Goal: Task Accomplishment & Management: Manage account settings

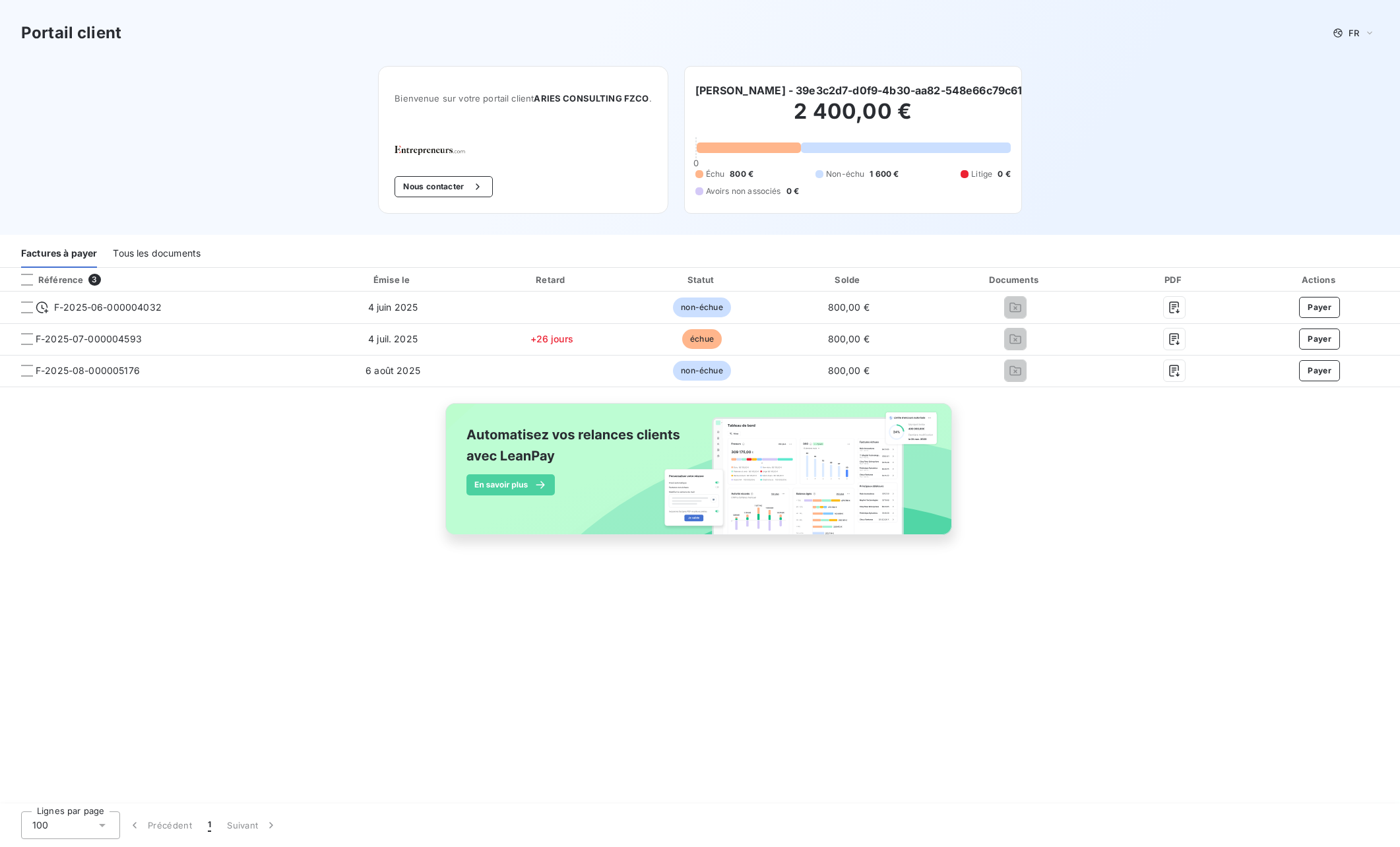
click at [166, 251] on div "Tous les documents" at bounding box center [157, 253] width 88 height 28
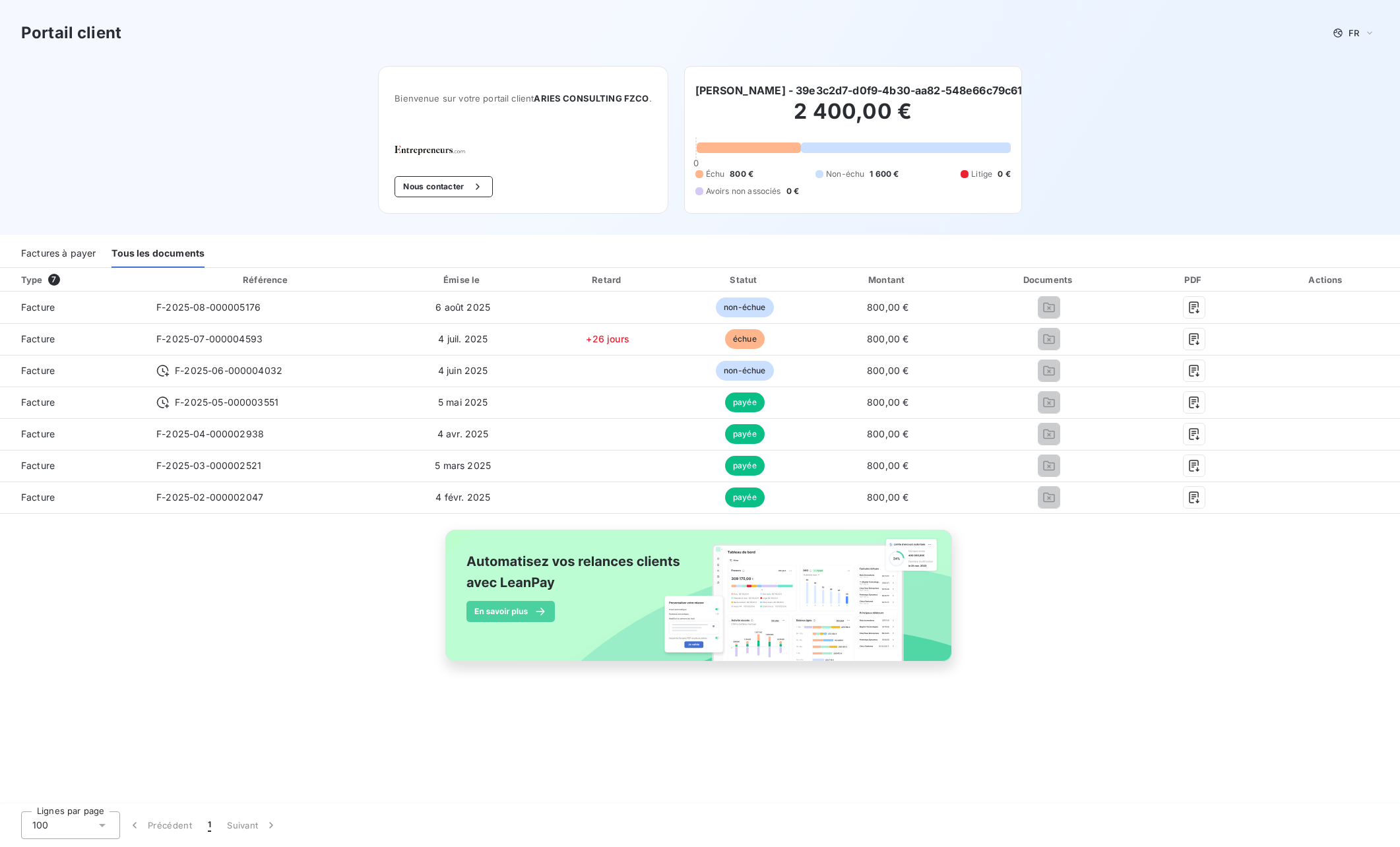
click at [65, 258] on div "Factures à payer" at bounding box center [58, 253] width 74 height 28
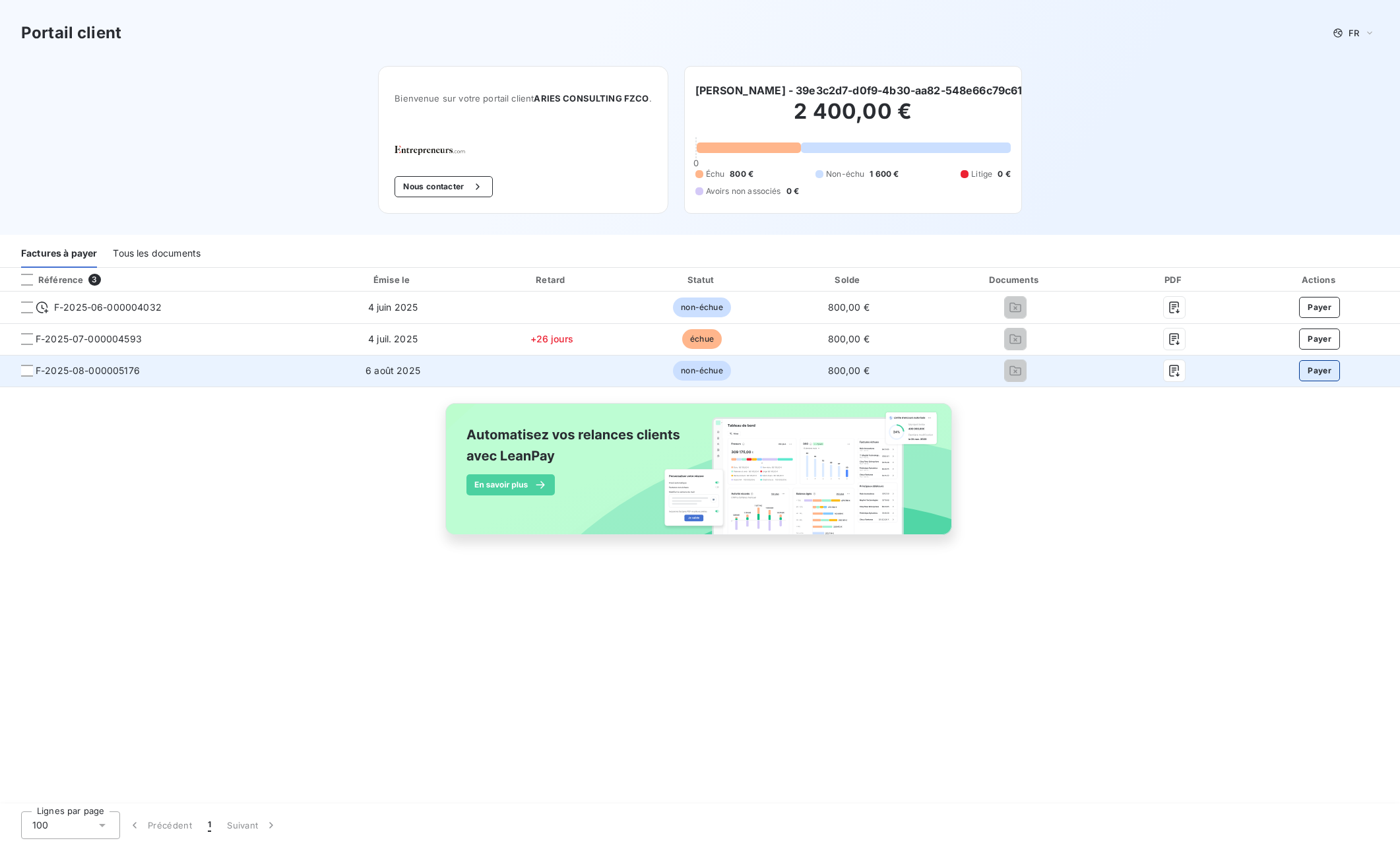
click at [1320, 371] on button "Payer" at bounding box center [1319, 371] width 41 height 21
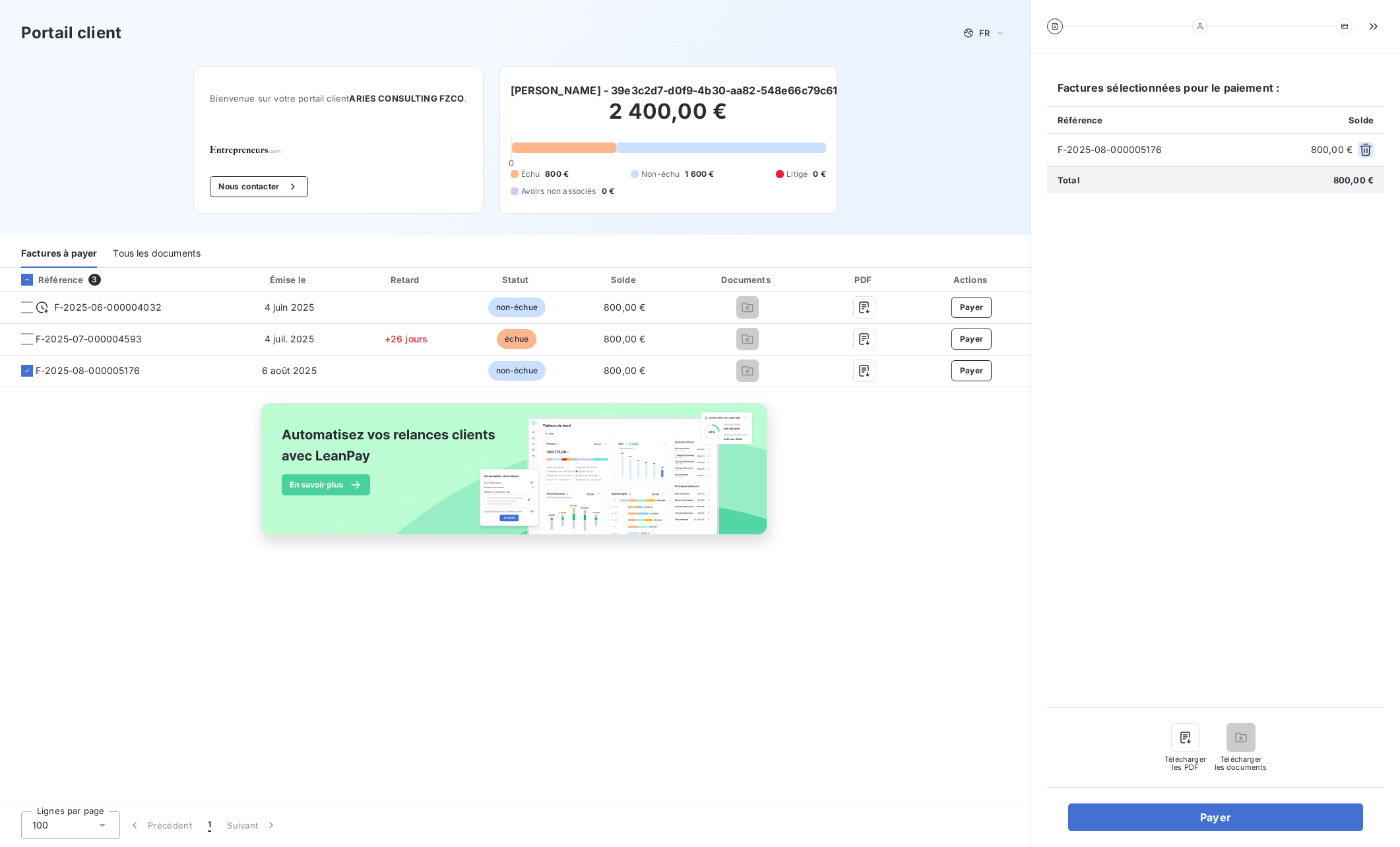
click at [1363, 151] on icon "button" at bounding box center [1365, 149] width 13 height 13
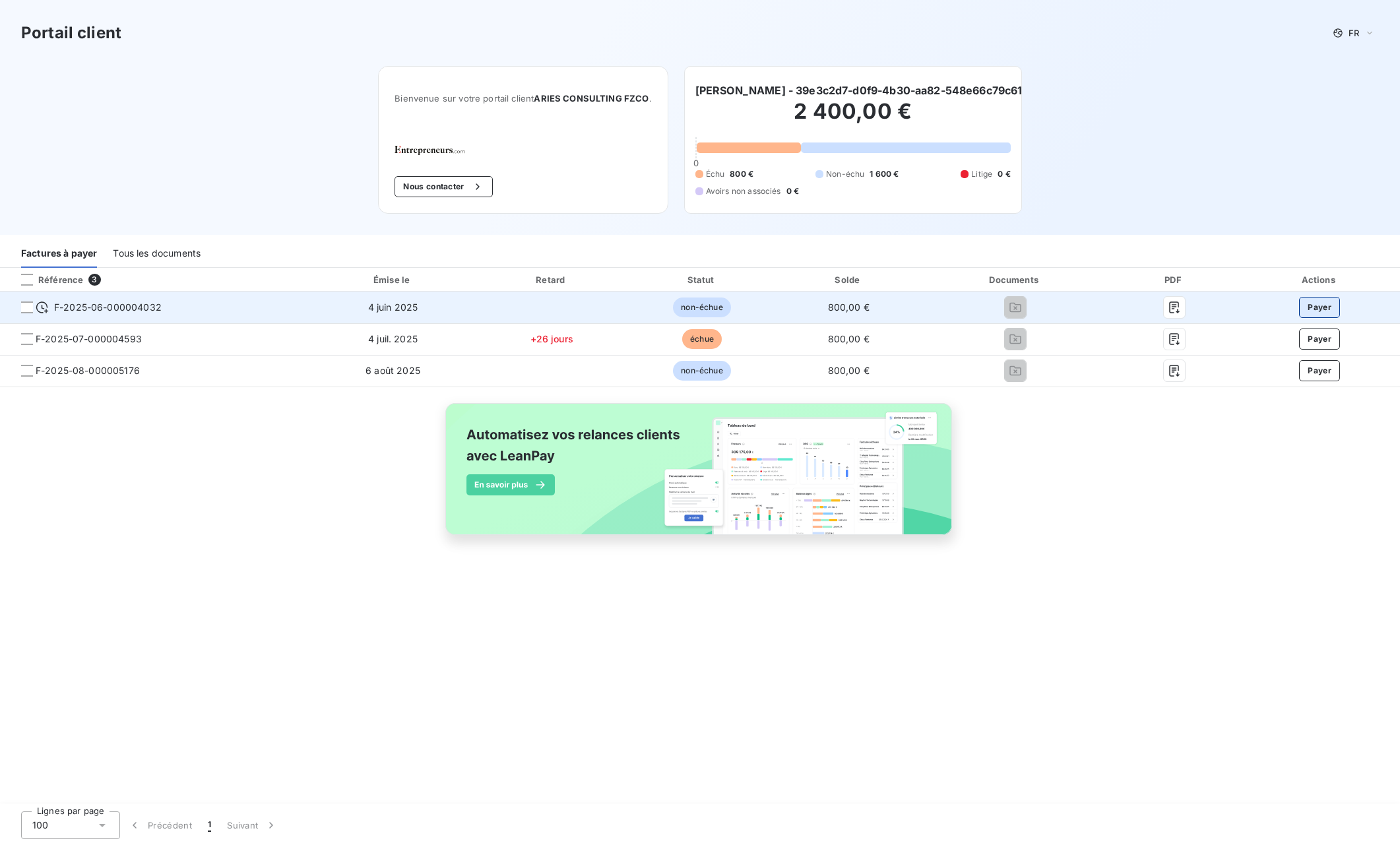
click at [1334, 306] on button "Payer" at bounding box center [1319, 307] width 41 height 21
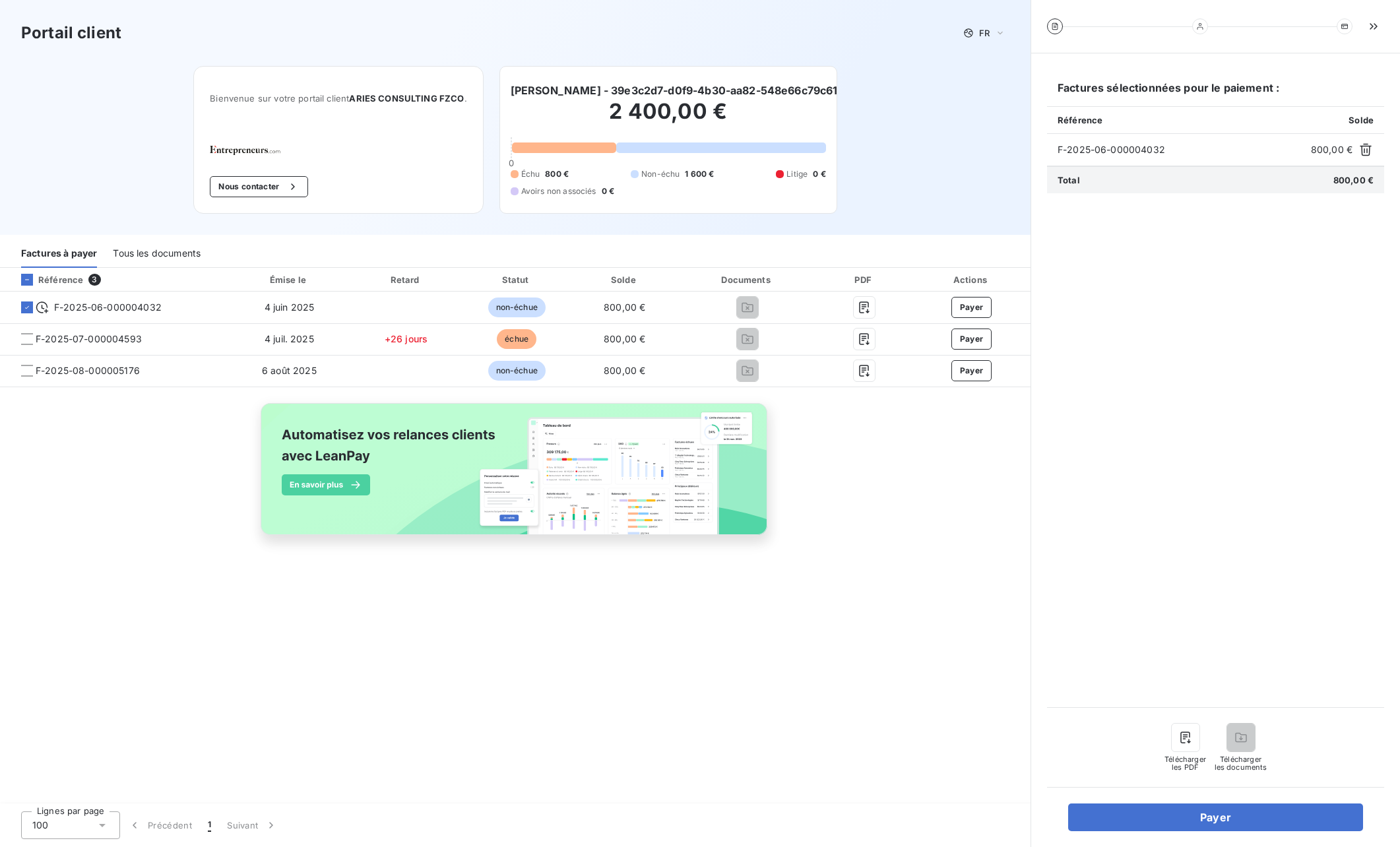
click at [717, 610] on div "Référence 3 Émise le Retard Statut Solde Documents PDF Actions F-2025-06-000004…" at bounding box center [515, 536] width 1030 height 537
click at [156, 258] on div "Tous les documents" at bounding box center [157, 253] width 88 height 28
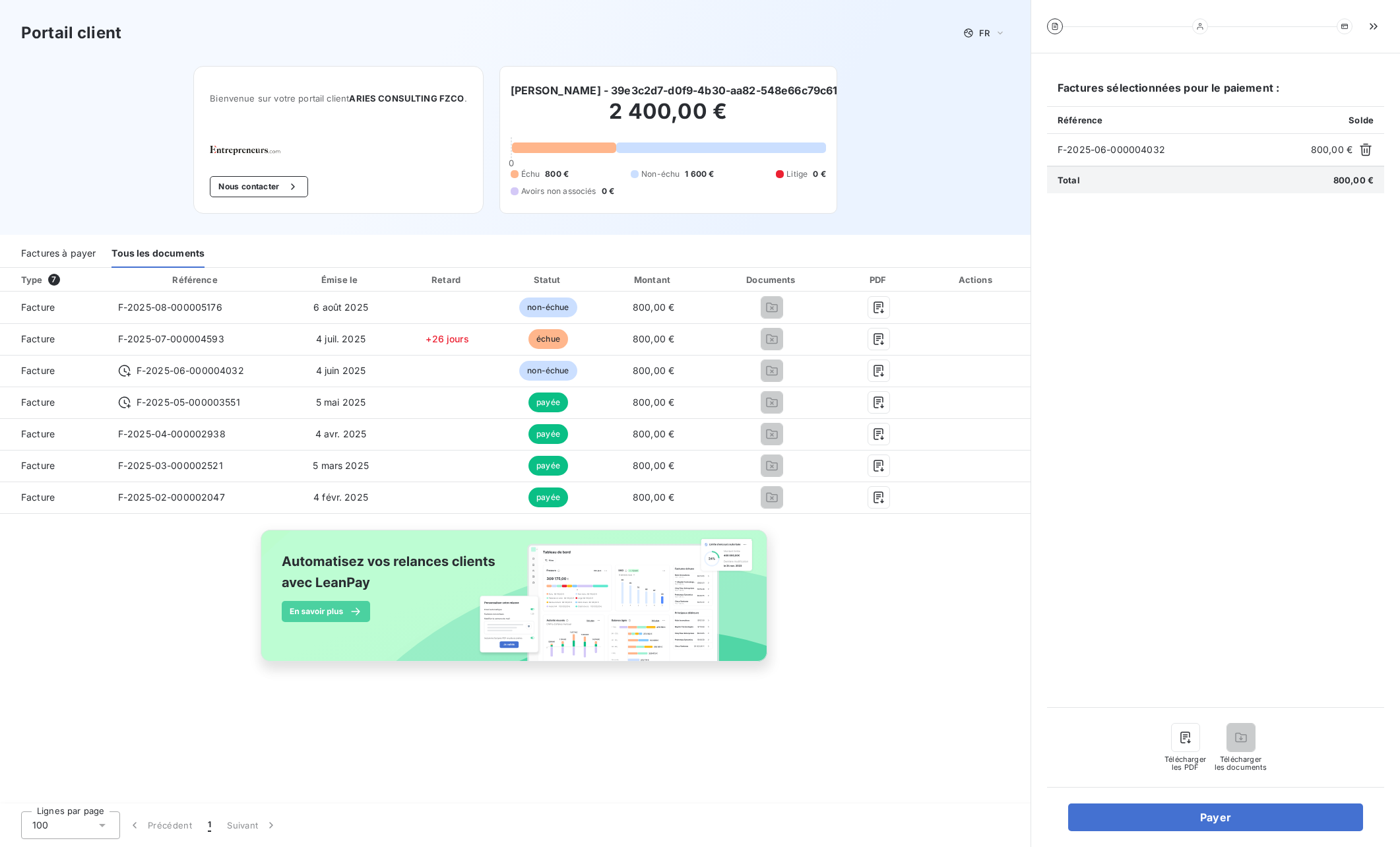
click at [80, 252] on div "Factures à payer" at bounding box center [58, 253] width 74 height 28
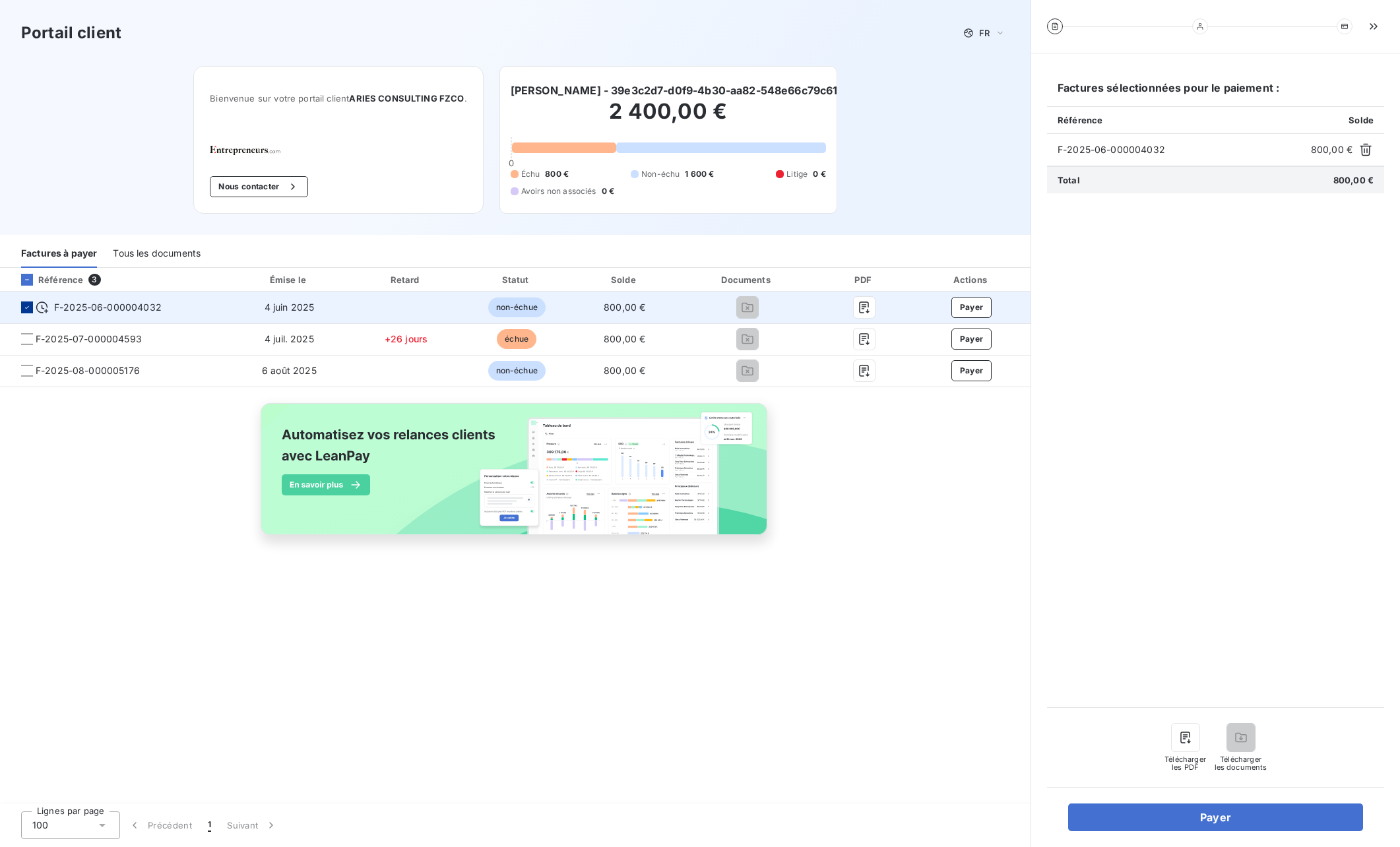
click at [31, 307] on div at bounding box center [27, 307] width 12 height 12
